Goal: Task Accomplishment & Management: Manage account settings

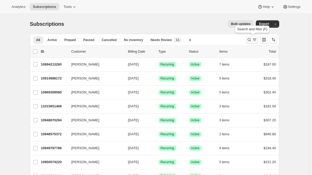
click at [247, 38] on button "Search and filter results" at bounding box center [252, 39] width 13 height 7
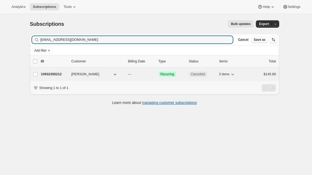
type input "[EMAIL_ADDRESS][DOMAIN_NAME]"
click at [50, 72] on p "10932355212" at bounding box center [54, 73] width 26 height 5
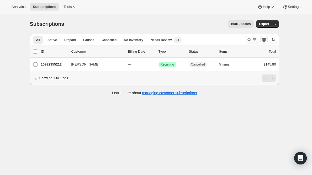
click at [251, 38] on icon "Search and filter results" at bounding box center [249, 39] width 5 height 5
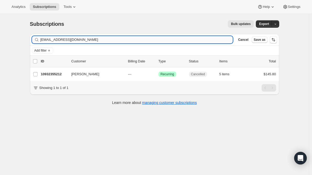
click at [152, 41] on input "[EMAIL_ADDRESS][DOMAIN_NAME]" at bounding box center [136, 39] width 193 height 7
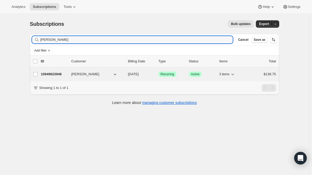
type input "[PERSON_NAME]"
click at [56, 76] on p "10949623948" at bounding box center [54, 73] width 26 height 5
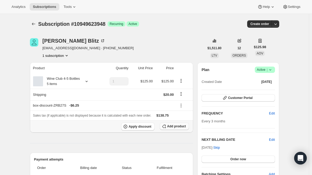
click at [169, 125] on span "Add product" at bounding box center [176, 126] width 19 height 4
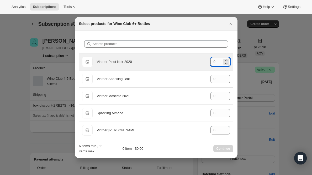
click at [218, 65] on input "0" at bounding box center [217, 62] width 12 height 8
click at [225, 60] on icon ":r51:" at bounding box center [226, 59] width 2 height 1
type input "2"
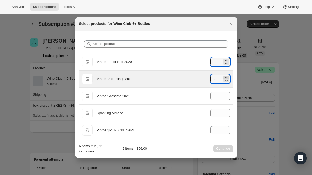
click at [224, 77] on icon ":r51:" at bounding box center [226, 77] width 5 height 5
type input "2"
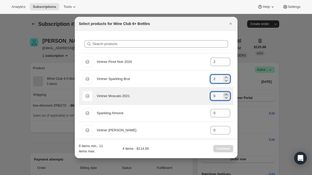
click at [224, 92] on icon ":r51:" at bounding box center [226, 94] width 5 height 5
type input "2"
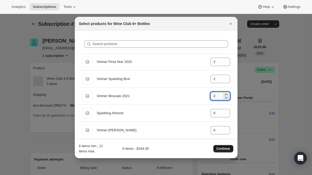
click at [221, 149] on span "Continue" at bounding box center [224, 148] width 14 height 4
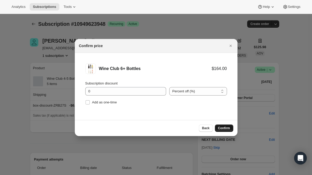
click at [224, 130] on span "Confirm" at bounding box center [224, 128] width 12 height 4
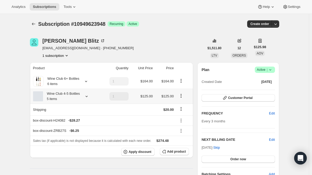
click at [182, 96] on icon "Product actions" at bounding box center [181, 95] width 1 height 1
click at [178, 116] on span "Remove" at bounding box center [183, 115] width 13 height 4
type input "0"
